Goal: Navigation & Orientation: Find specific page/section

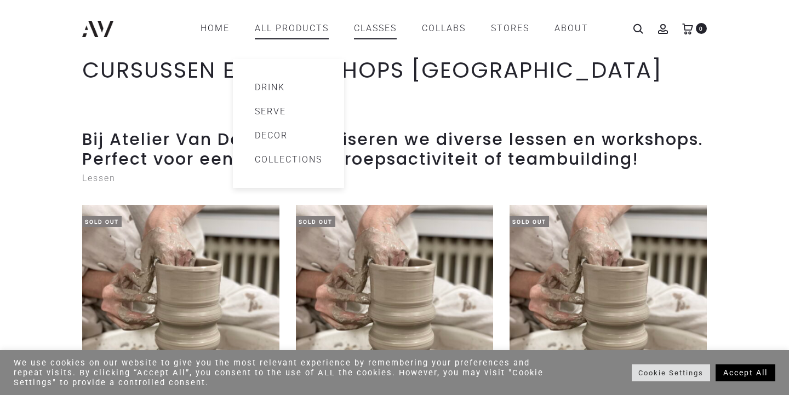
click at [274, 134] on link "Decor" at bounding box center [288, 135] width 67 height 13
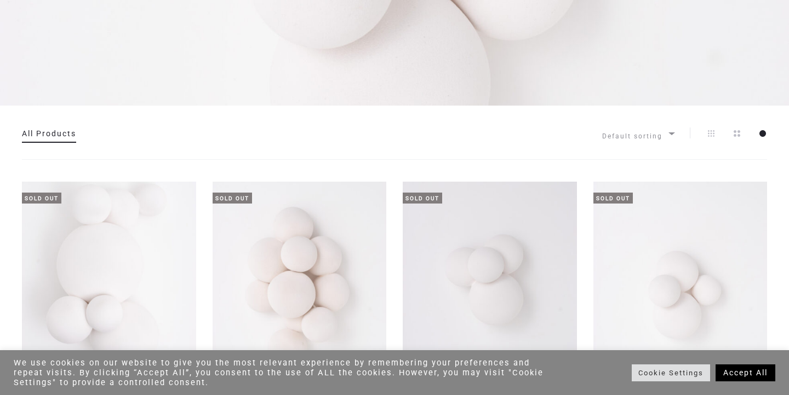
scroll to position [210, 0]
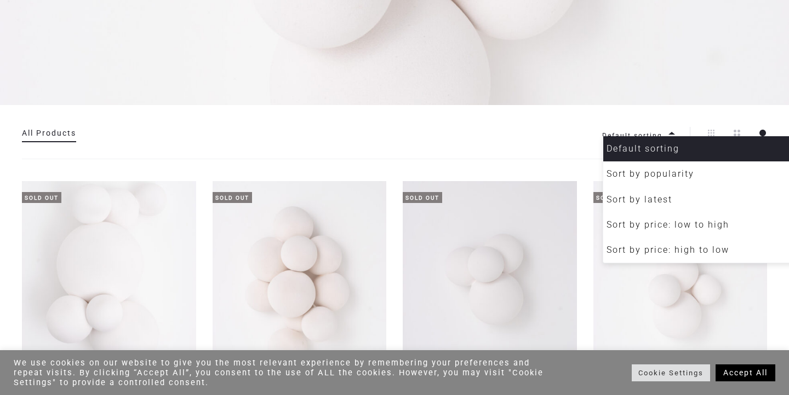
click at [671, 133] on b at bounding box center [671, 133] width 7 height 3
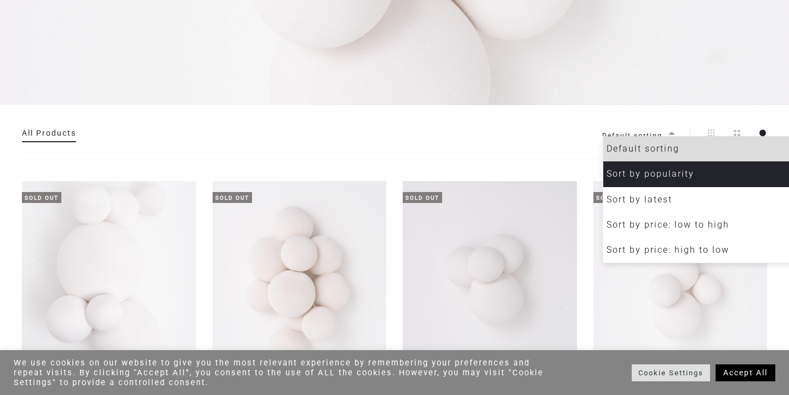
select select "**********"
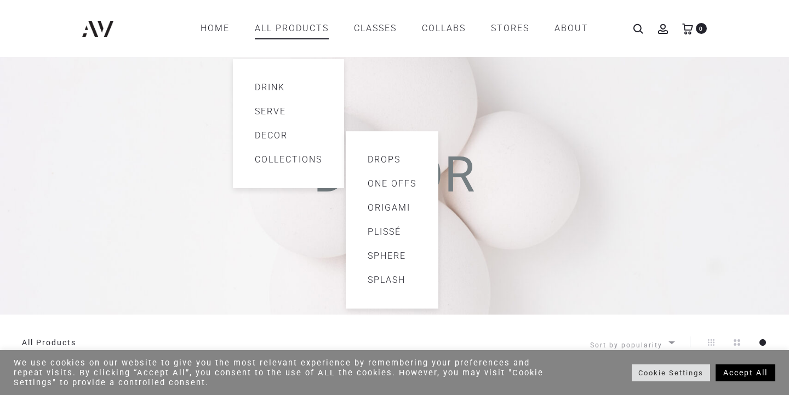
click at [398, 279] on link "Splash" at bounding box center [391, 280] width 49 height 13
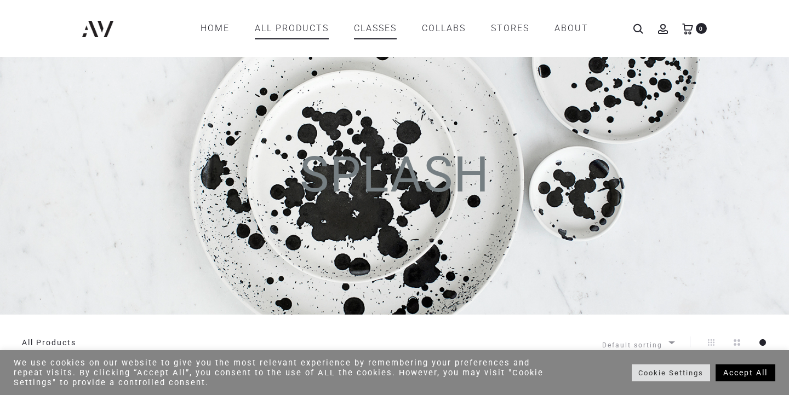
click at [381, 32] on link "CLASSES" at bounding box center [375, 28] width 43 height 19
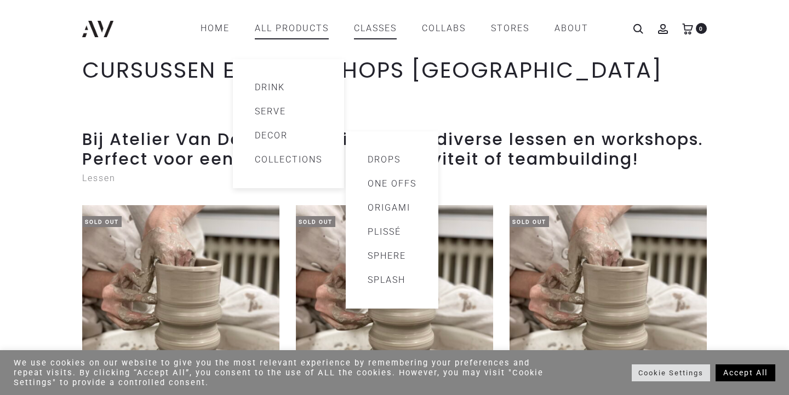
click at [274, 158] on link "Collections" at bounding box center [288, 159] width 67 height 13
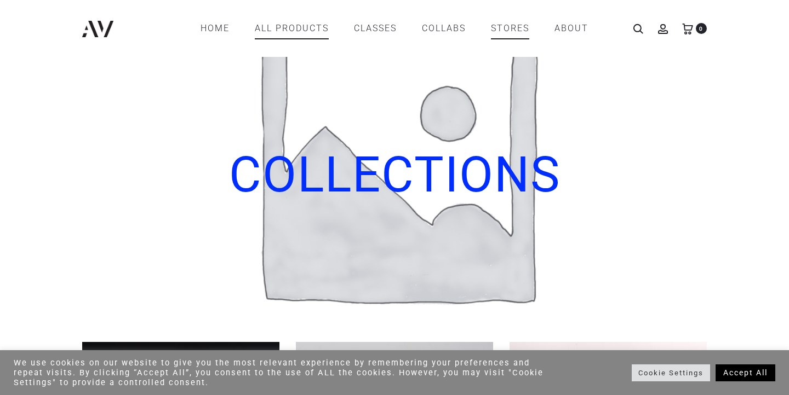
click at [508, 24] on link "STORES" at bounding box center [510, 28] width 38 height 19
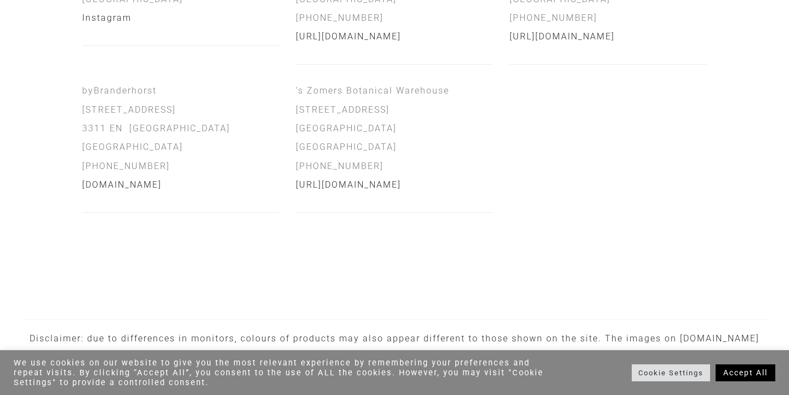
scroll to position [387, 0]
